Goal: Navigation & Orientation: Understand site structure

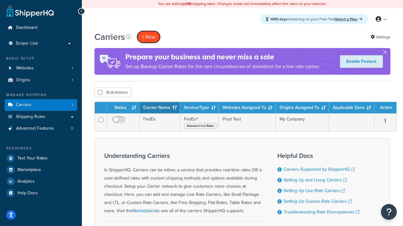
click at [148, 37] on button "+ New" at bounding box center [149, 37] width 24 height 13
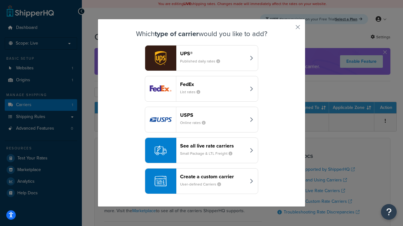
click at [201, 89] on div "FedEx List rates" at bounding box center [213, 88] width 66 height 15
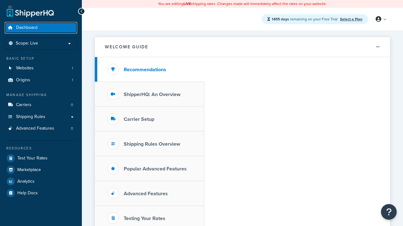
click at [26, 28] on span "Dashboard" at bounding box center [26, 27] width 21 height 5
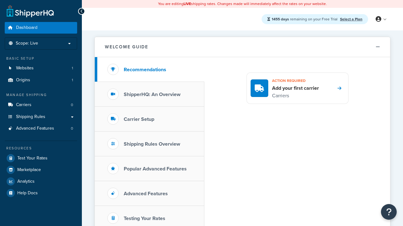
click at [380, 19] on icon at bounding box center [378, 19] width 6 height 6
click at [0, 0] on span "Billing" at bounding box center [0, 0] width 0 height 0
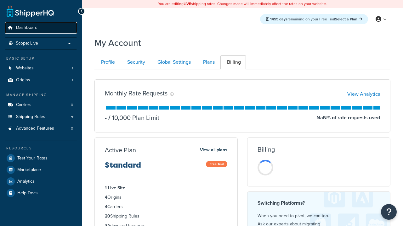
click at [26, 28] on span "Dashboard" at bounding box center [26, 27] width 21 height 5
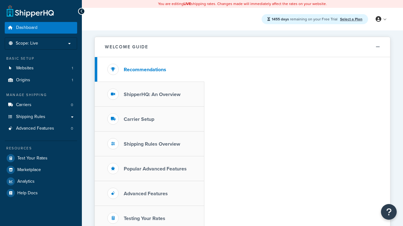
click at [380, 19] on icon at bounding box center [378, 19] width 6 height 6
click at [0, 0] on span "Global Settings" at bounding box center [0, 0] width 0 height 0
